Goal: Use online tool/utility: Utilize a website feature to perform a specific function

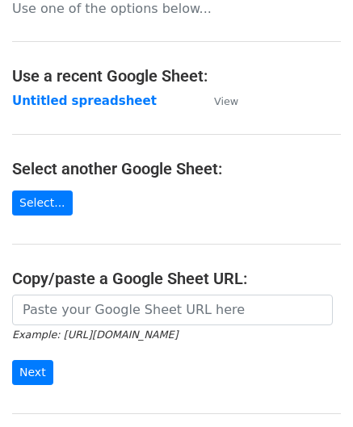
scroll to position [161, 0]
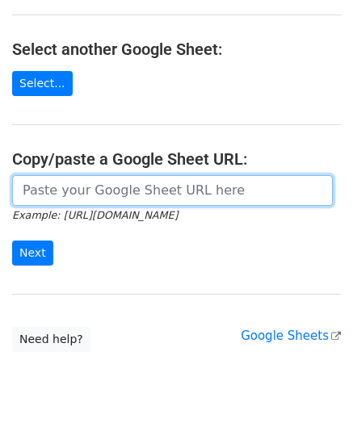
click at [76, 183] on input "url" at bounding box center [172, 190] width 320 height 31
paste input "[URL][DOMAIN_NAME]"
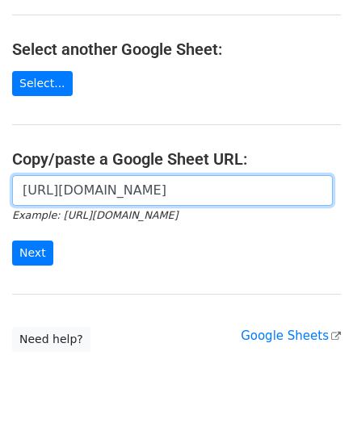
scroll to position [0, 354]
type input "[URL][DOMAIN_NAME]"
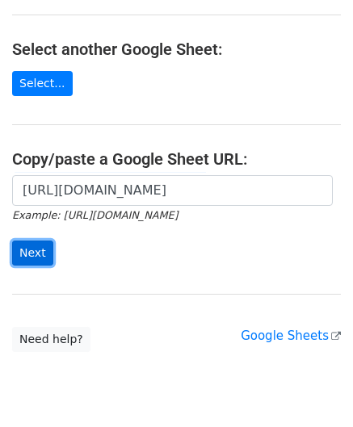
click at [31, 248] on input "Next" at bounding box center [32, 252] width 41 height 25
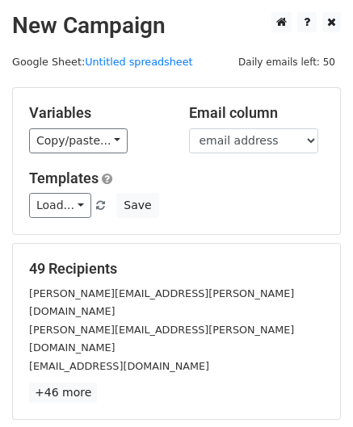
scroll to position [197, 0]
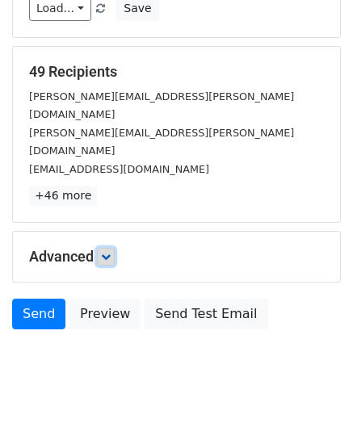
click at [115, 248] on link at bounding box center [106, 257] width 18 height 18
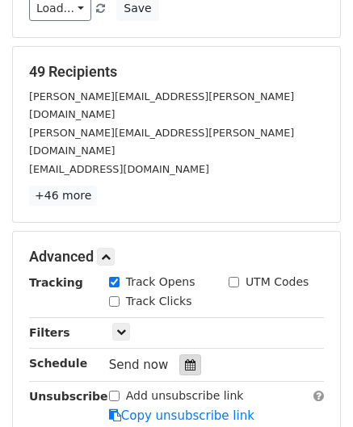
click at [186, 359] on icon at bounding box center [190, 364] width 10 height 11
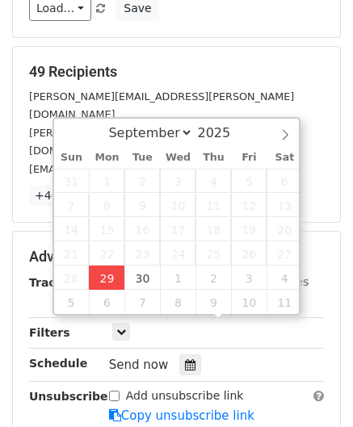
type input "2025-09-29 12:00"
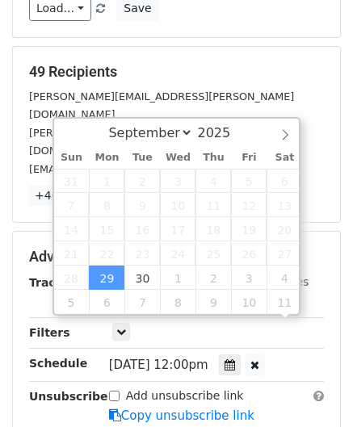
scroll to position [0, 0]
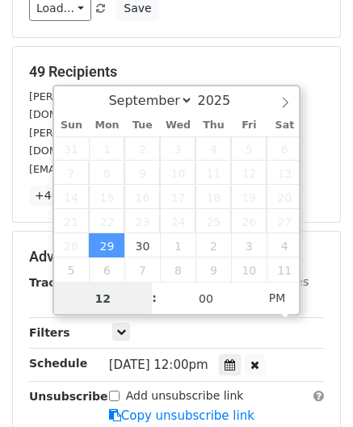
paste input "Hour"
type input "2"
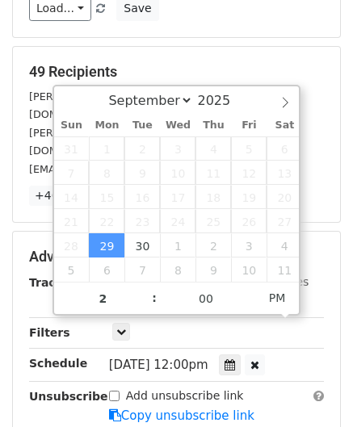
type input "2025-09-29 14:00"
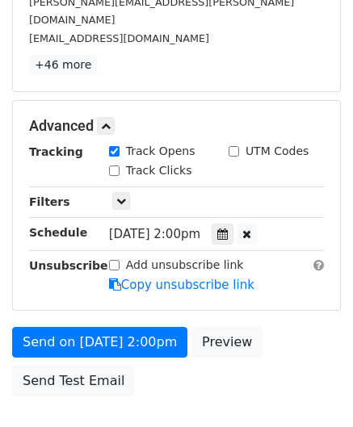
scroll to position [392, 0]
